Goal: Information Seeking & Learning: Learn about a topic

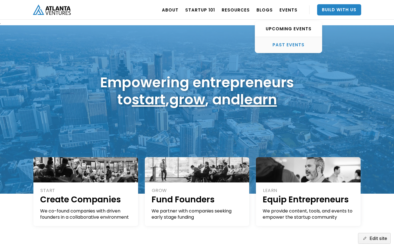
click at [281, 46] on div "PAST EVENTS" at bounding box center [288, 45] width 67 height 6
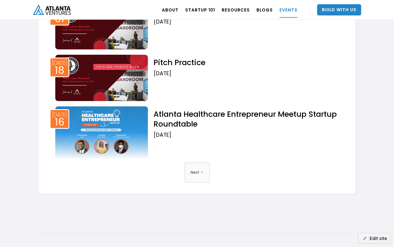
scroll to position [958, 0]
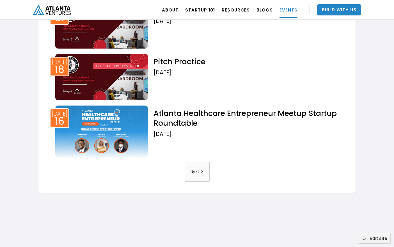
click at [193, 121] on h2 "Atlanta Healthcare Entrepreneur Meetup Startup Roundtable" at bounding box center [247, 118] width 188 height 20
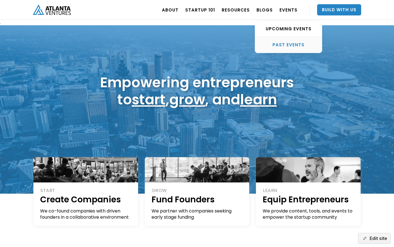
click at [289, 46] on div "PAST EVENTS" at bounding box center [288, 45] width 67 height 6
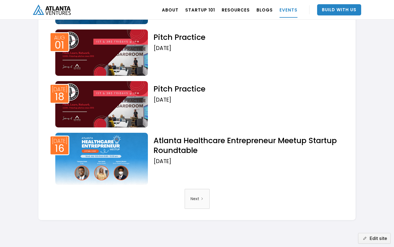
scroll to position [901, 0]
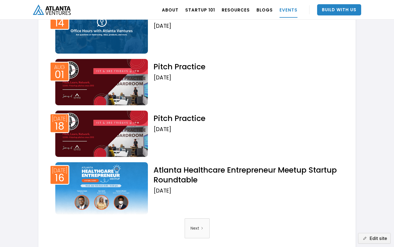
click at [126, 188] on img at bounding box center [101, 188] width 93 height 52
